Goal: Find specific page/section: Find specific page/section

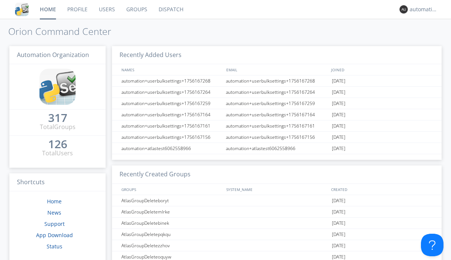
click at [170, 9] on link "Dispatch" at bounding box center [171, 9] width 36 height 19
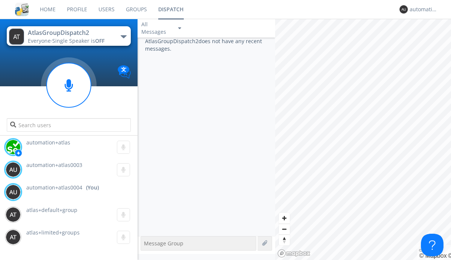
click at [123, 36] on div "button" at bounding box center [124, 36] width 6 height 3
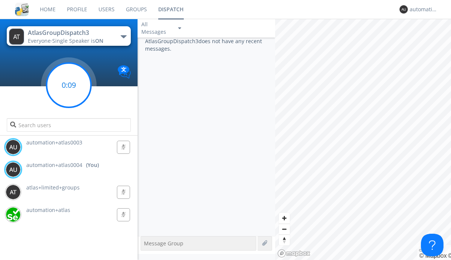
click at [69, 85] on g at bounding box center [69, 85] width 44 height 44
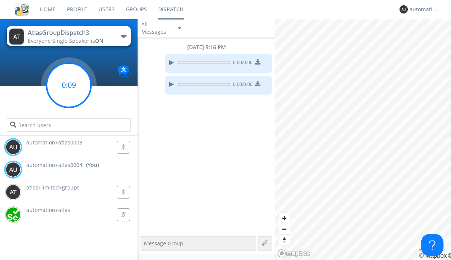
click at [69, 85] on g at bounding box center [69, 85] width 44 height 44
click at [422, 9] on div "automation+atlas0004" at bounding box center [424, 10] width 28 height 8
